Goal: Task Accomplishment & Management: Use online tool/utility

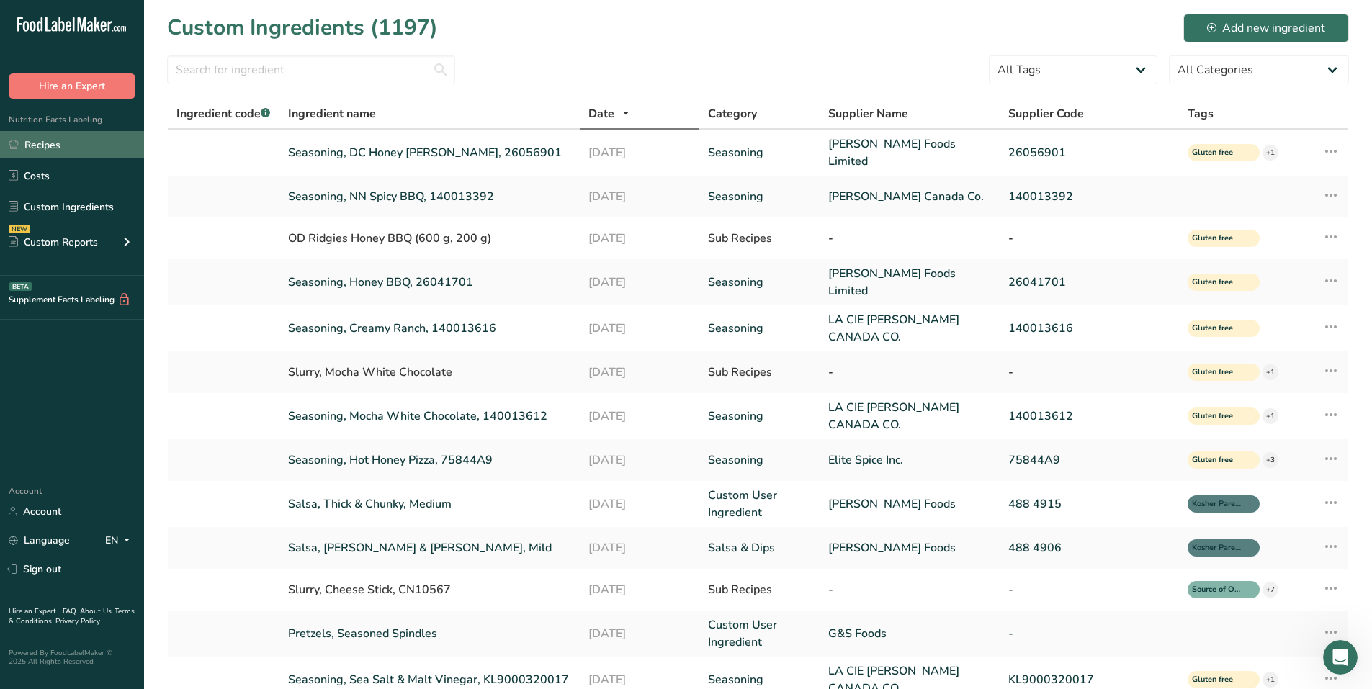
click at [74, 140] on link "Recipes" at bounding box center [72, 144] width 144 height 27
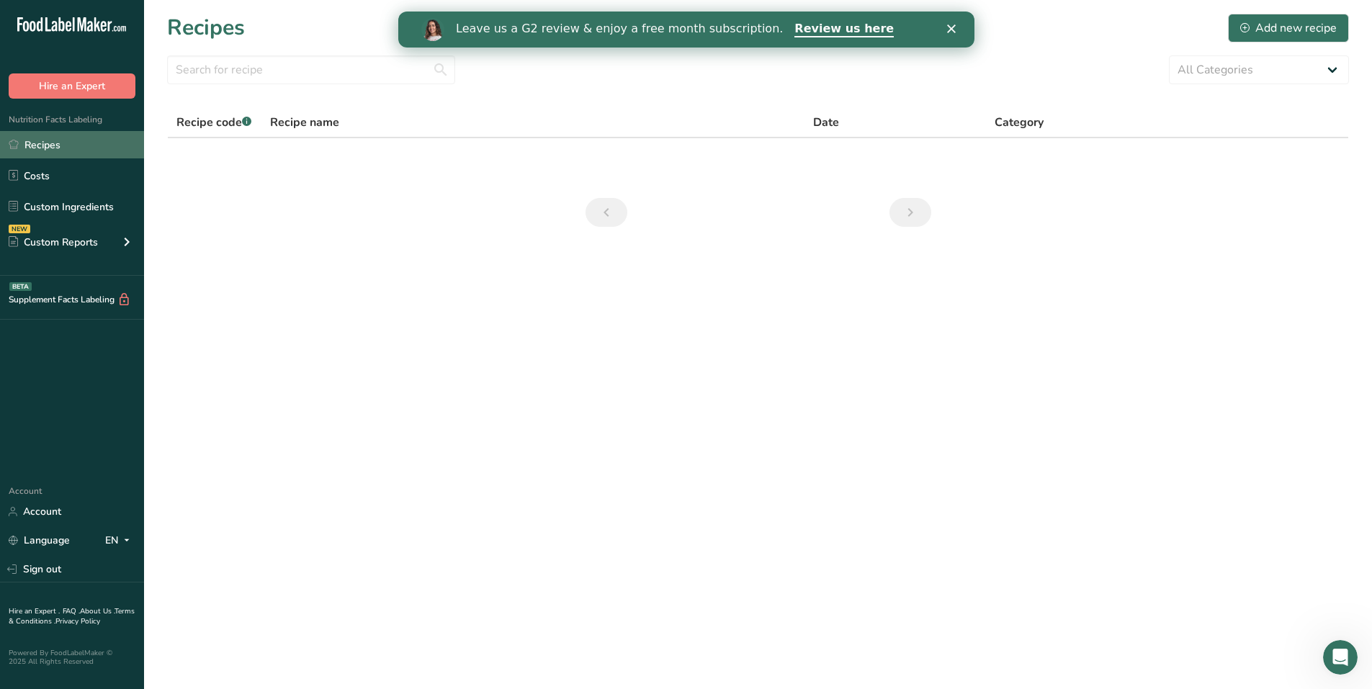
click at [47, 139] on link "Recipes" at bounding box center [72, 144] width 144 height 27
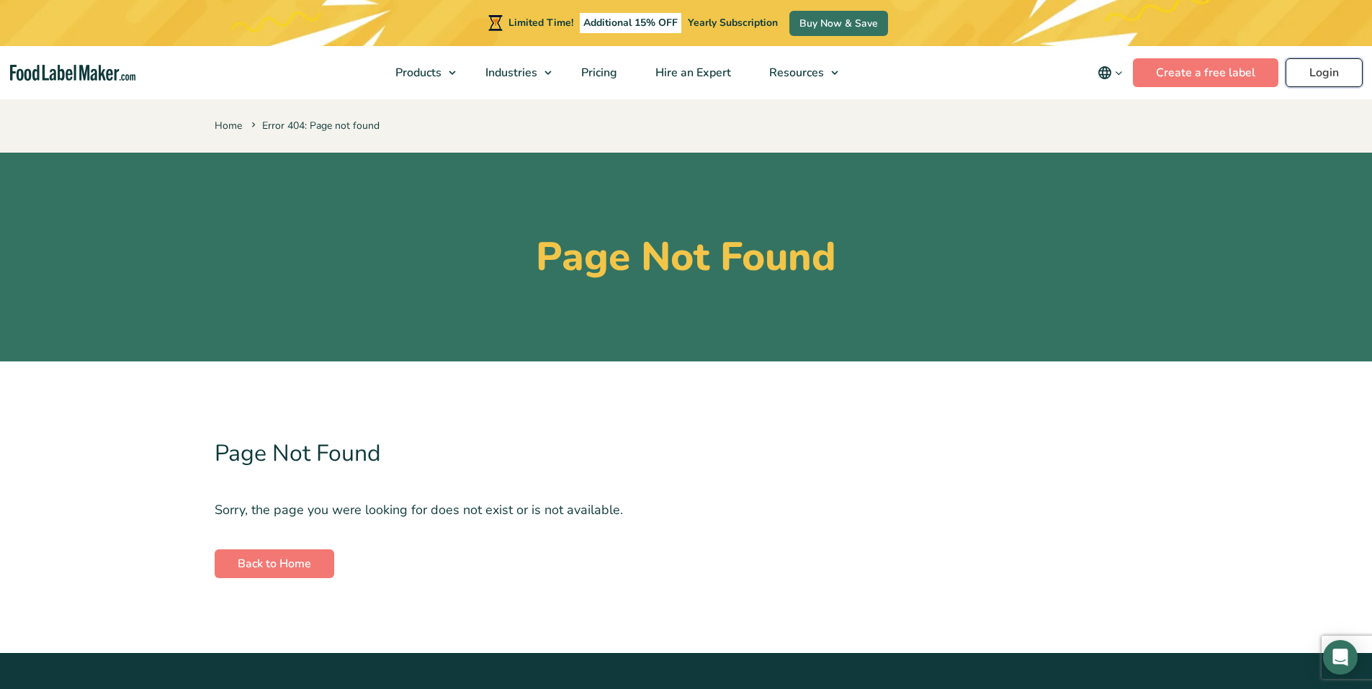
click at [1322, 79] on link "Login" at bounding box center [1324, 72] width 77 height 29
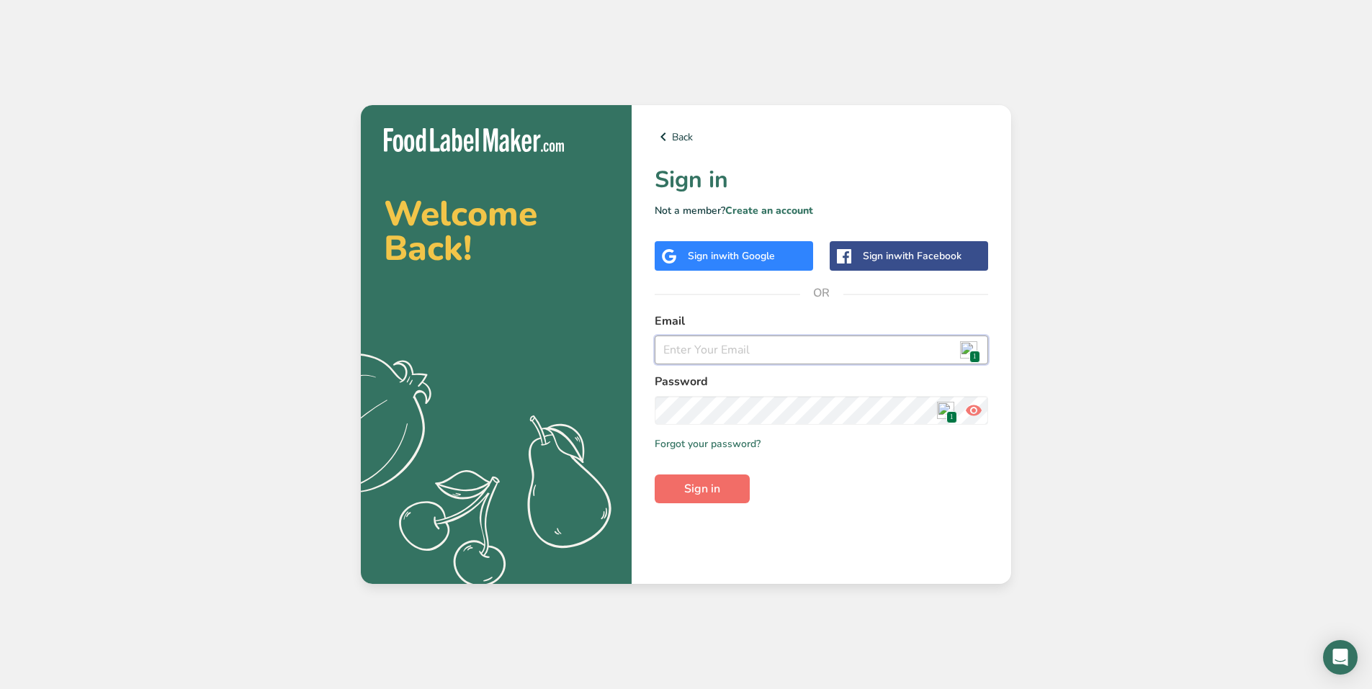
type input "dave.dowdell@olddutchfoods.com"
click at [725, 494] on button "Sign in" at bounding box center [702, 489] width 95 height 29
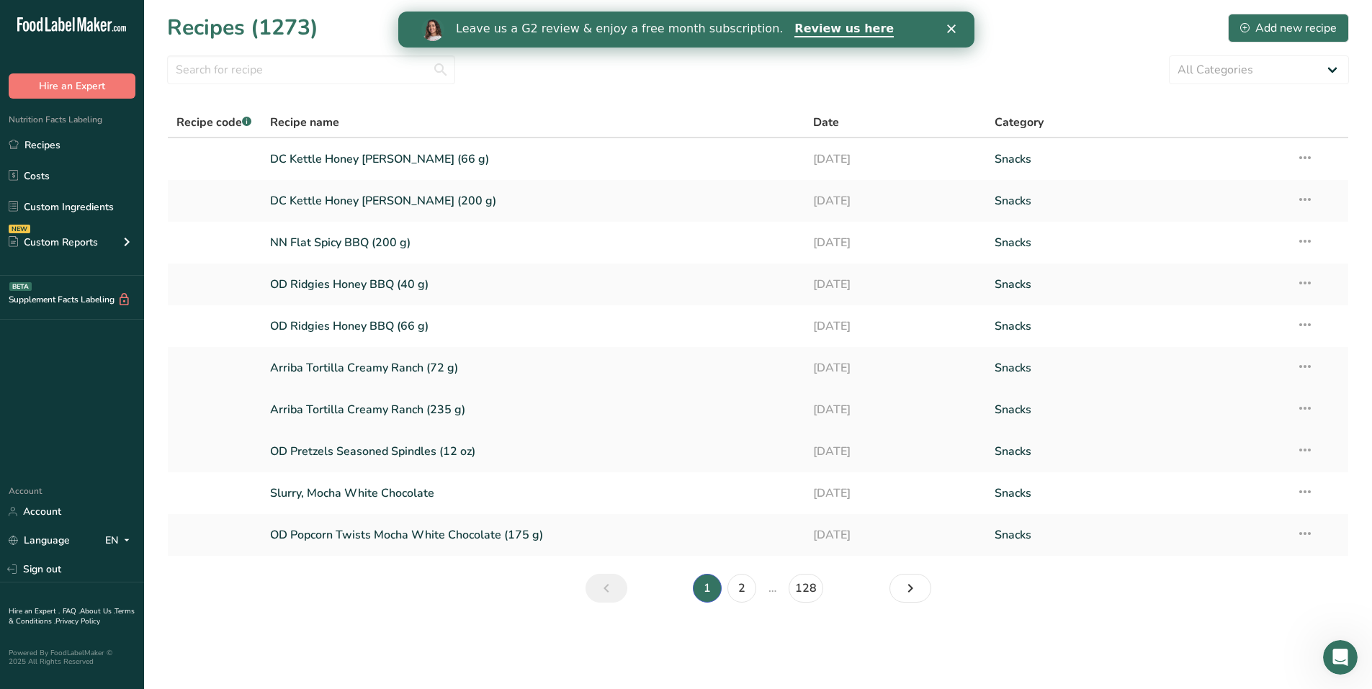
click at [400, 411] on link "Arriba Tortilla Creamy Ranch (235 g)" at bounding box center [533, 410] width 527 height 30
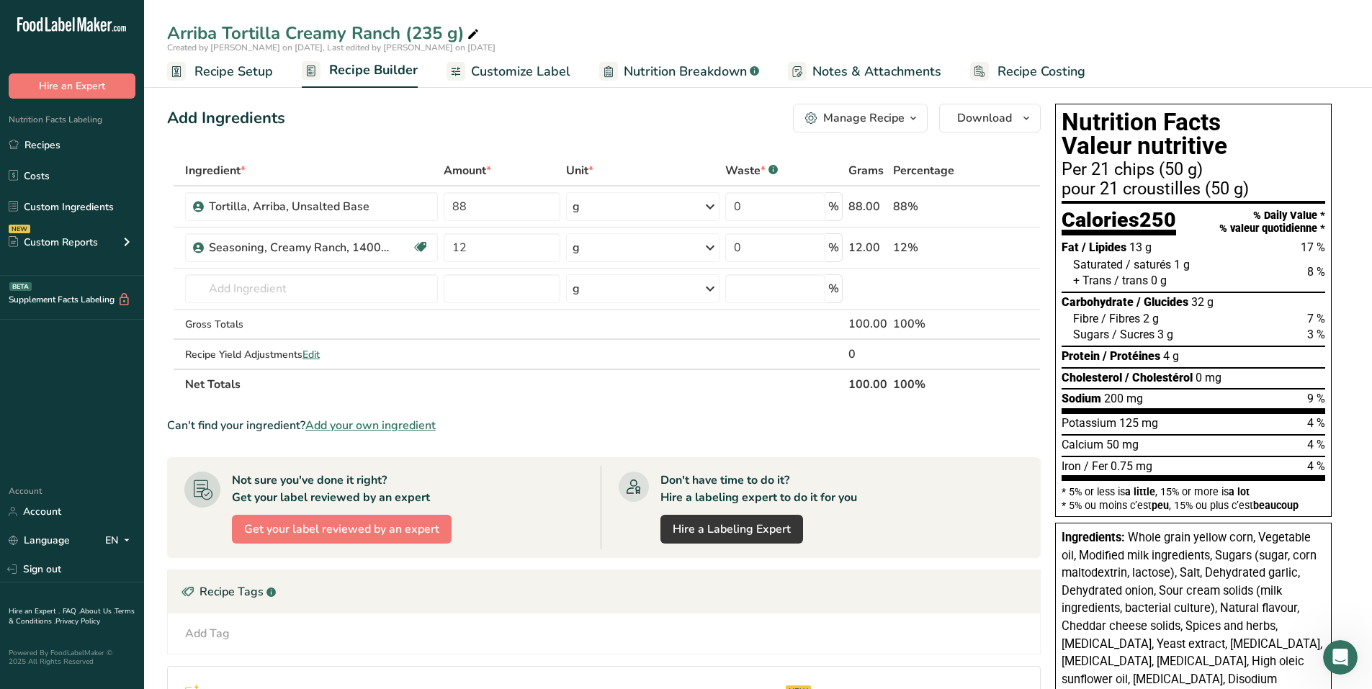
click at [499, 66] on span "Customize Label" at bounding box center [520, 71] width 99 height 19
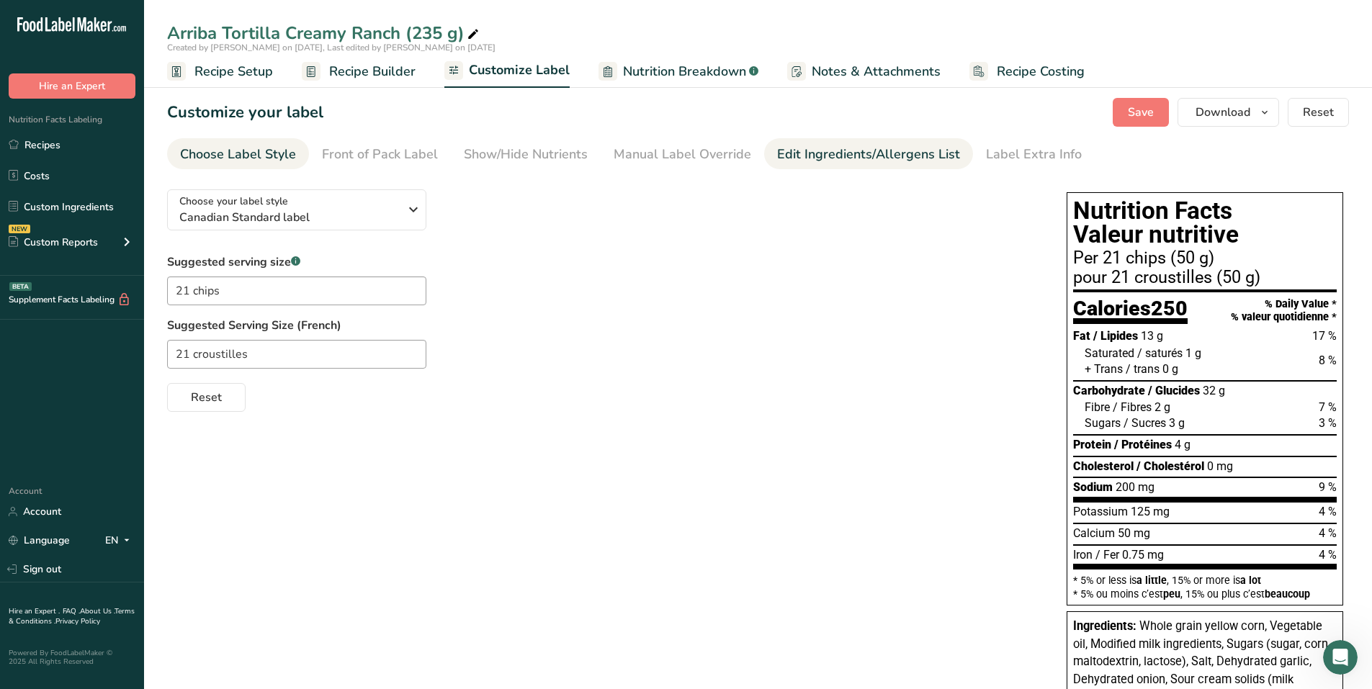
click at [890, 152] on div "Edit Ingredients/Allergens List" at bounding box center [868, 154] width 183 height 19
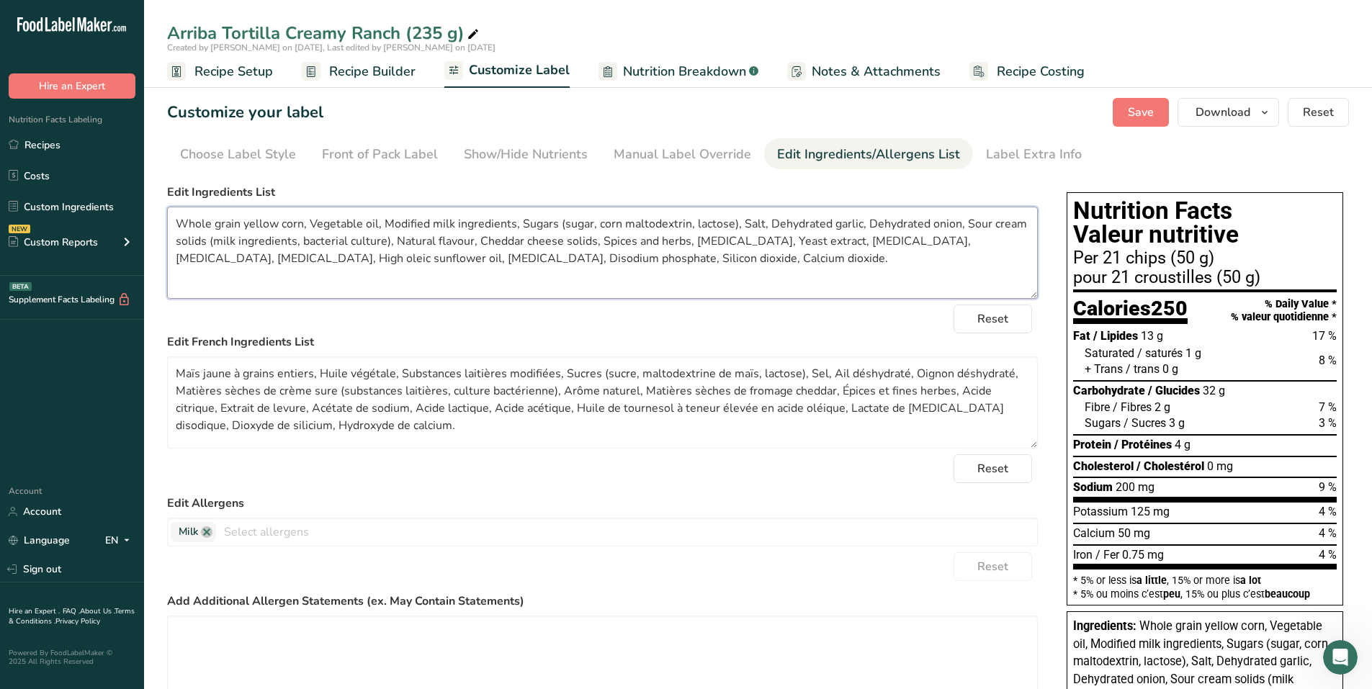
click at [625, 257] on textarea "Whole grain yellow corn, Vegetable oil, Modified milk ingredients, Sugars (suga…" at bounding box center [602, 253] width 871 height 92
type textarea "Whole grain yellow corn, Vegetable oil, Modified milk ingredients, Sugars (suga…"
click at [640, 407] on textarea "Maïs jaune à grains entiers, Huile végétale, Substances laitières modifiées, Su…" at bounding box center [602, 403] width 871 height 92
click at [1154, 110] on span "Save" at bounding box center [1141, 112] width 26 height 17
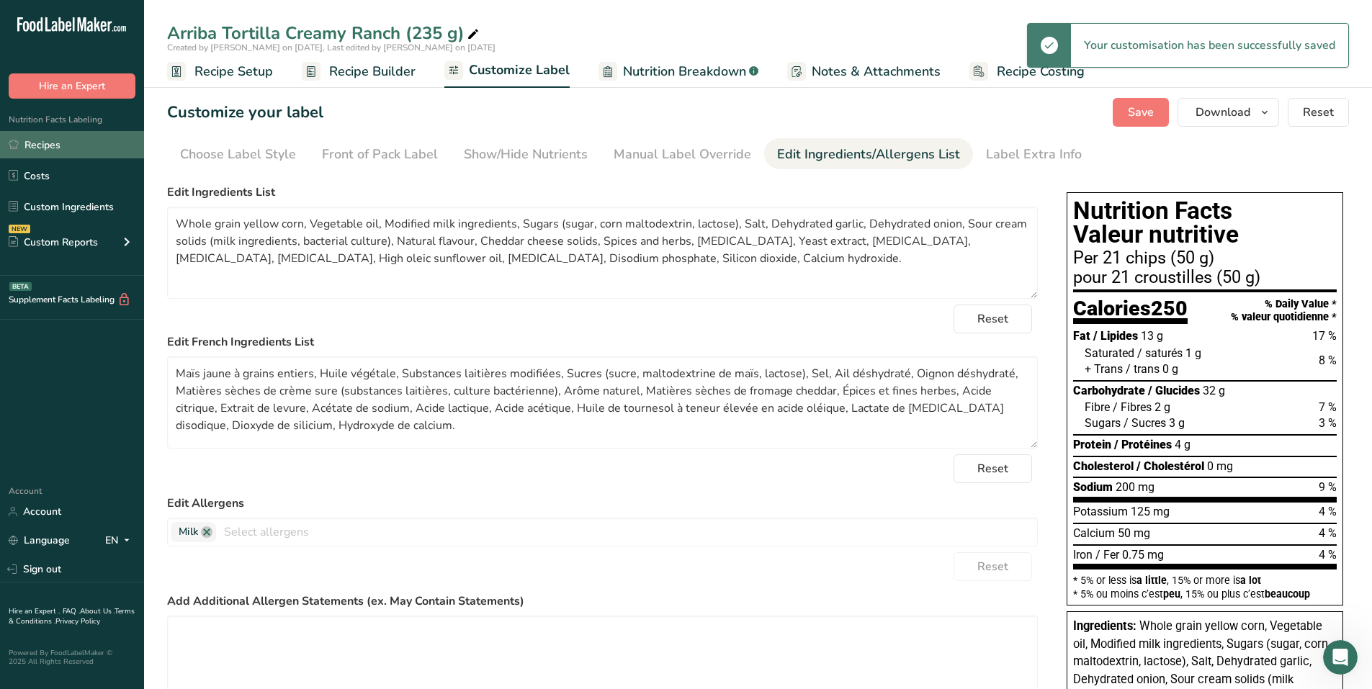
click at [52, 142] on link "Recipes" at bounding box center [72, 144] width 144 height 27
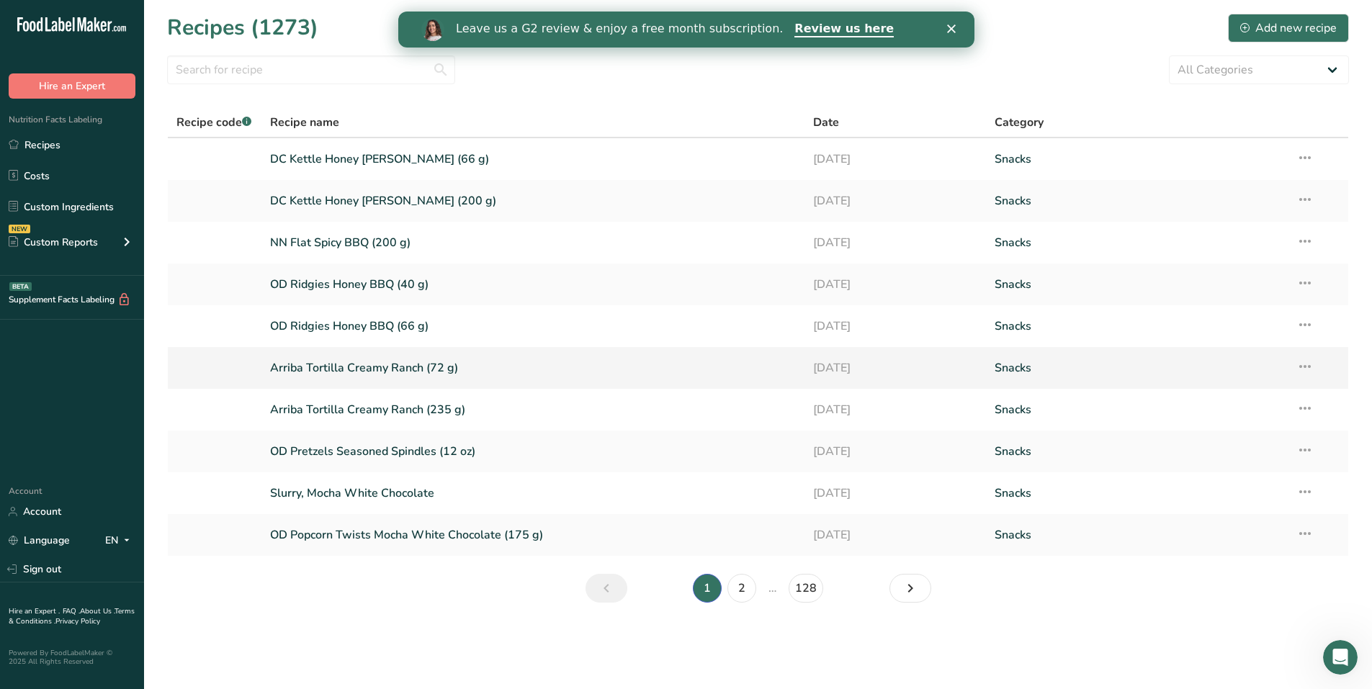
click at [390, 364] on link "Arriba Tortilla Creamy Ranch (72 g)" at bounding box center [533, 368] width 527 height 30
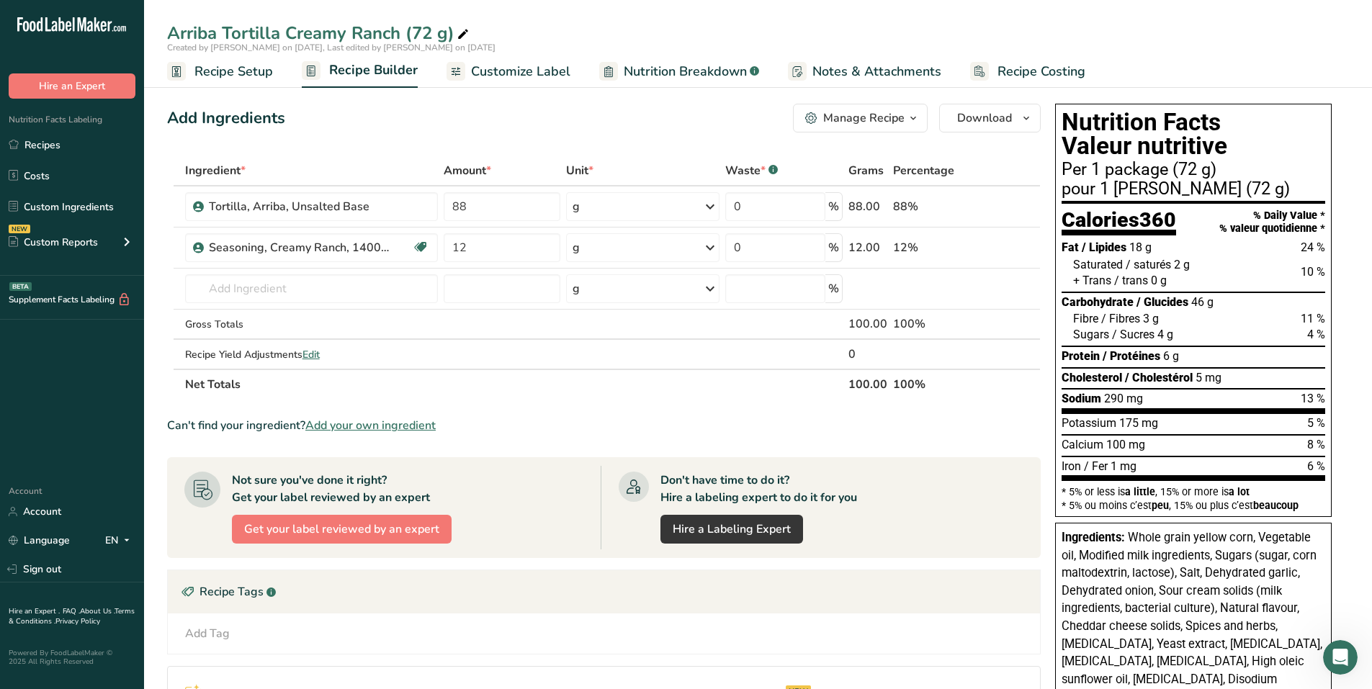
click at [529, 67] on span "Customize Label" at bounding box center [520, 71] width 99 height 19
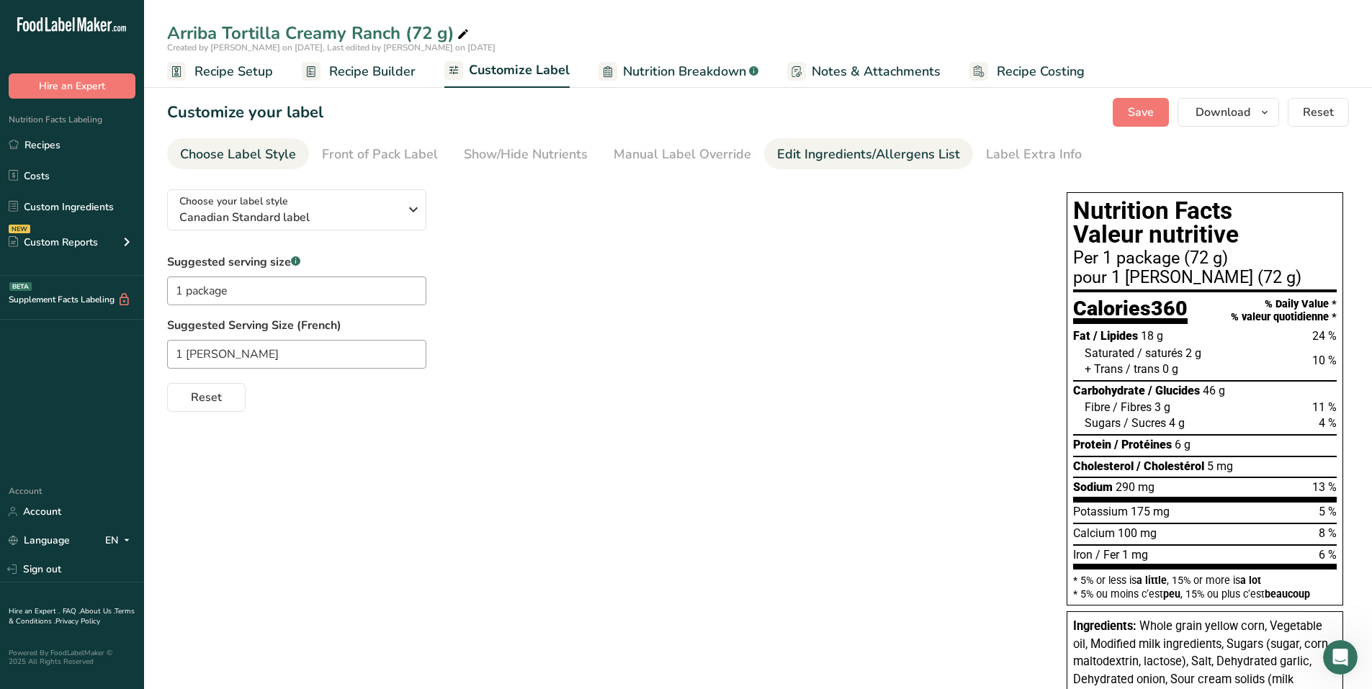
click at [884, 148] on div "Edit Ingredients/Allergens List" at bounding box center [868, 154] width 183 height 19
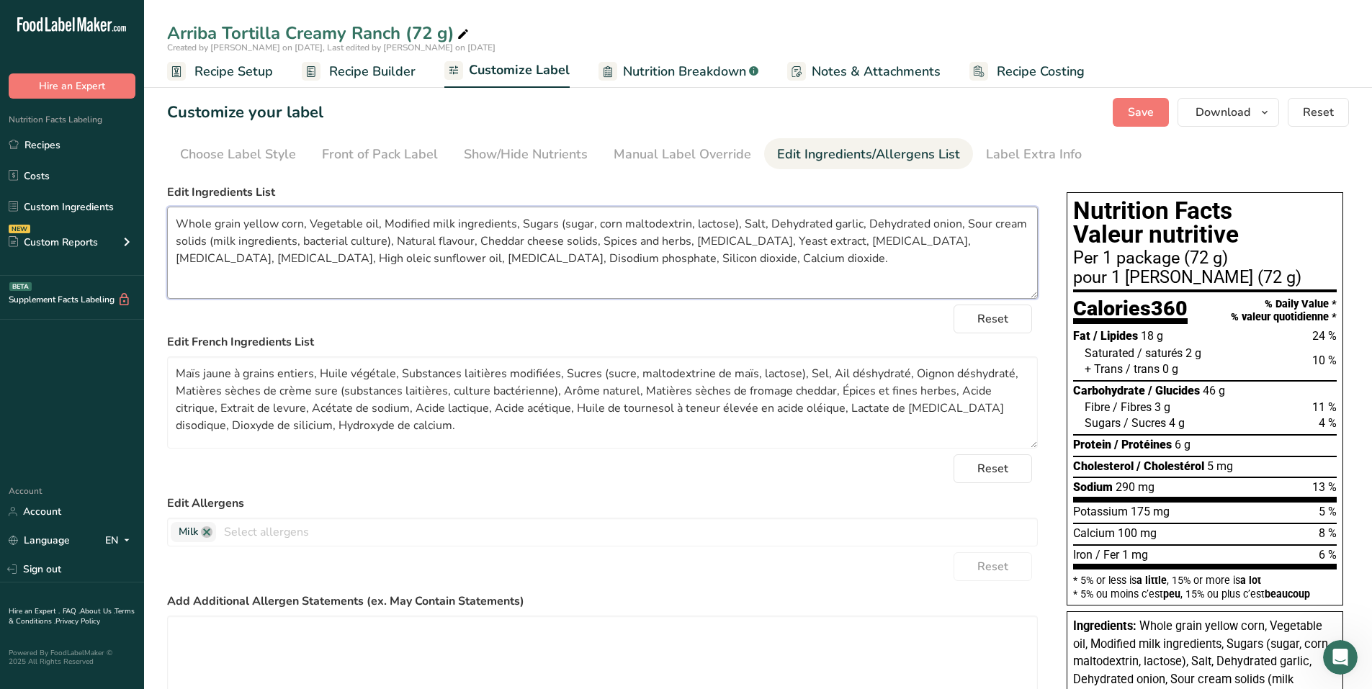
click at [624, 259] on textarea "Whole grain yellow corn, Vegetable oil, Modified milk ingredients, Sugars (suga…" at bounding box center [602, 253] width 871 height 92
type textarea "Whole grain yellow corn, Vegetable oil, Modified milk ingredients, Sugars (suga…"
click at [1137, 110] on span "Save" at bounding box center [1141, 112] width 26 height 17
click at [53, 144] on link "Recipes" at bounding box center [72, 144] width 144 height 27
